Goal: Find specific page/section: Find specific page/section

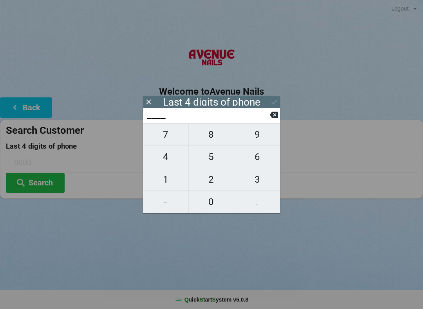
scroll to position [13, 18]
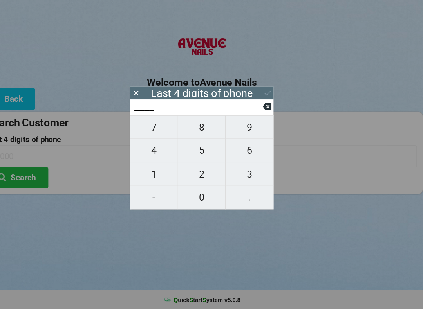
click at [234, 172] on span "3" at bounding box center [257, 180] width 46 height 16
type input "3___"
click at [201, 194] on span "0" at bounding box center [211, 202] width 45 height 16
type input "30__"
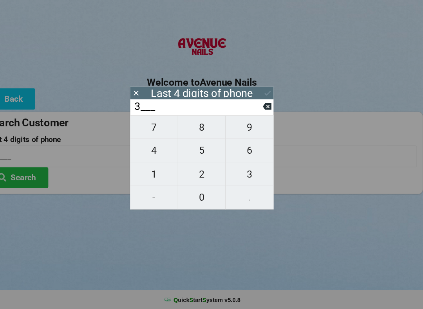
type input "30__"
click at [242, 149] on span "6" at bounding box center [257, 157] width 46 height 16
type input "306_"
click at [241, 149] on span "6" at bounding box center [257, 157] width 46 height 16
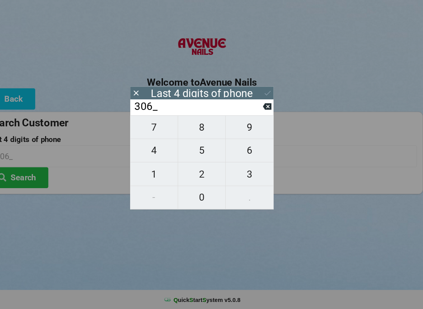
type input "3066"
click at [270, 111] on icon at bounding box center [274, 115] width 8 height 8
click at [244, 149] on span "6" at bounding box center [257, 157] width 46 height 16
type input "3066"
click at [270, 98] on icon at bounding box center [274, 102] width 8 height 8
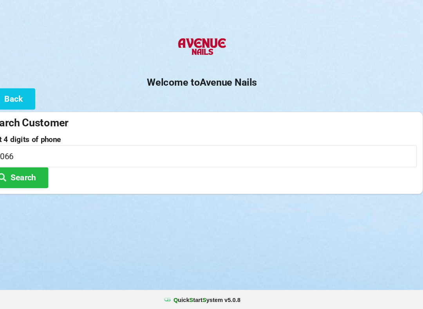
click at [36, 173] on button "Search" at bounding box center [35, 183] width 59 height 20
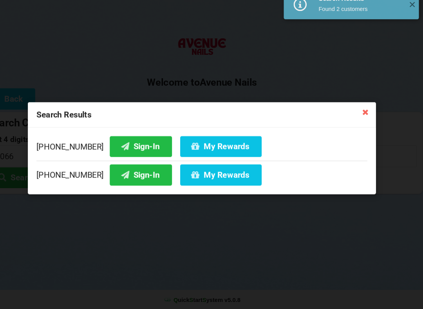
click at [132, 143] on button "Sign-In" at bounding box center [153, 153] width 60 height 20
